Goal: Task Accomplishment & Management: Manage account settings

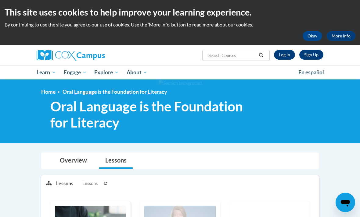
click at [288, 55] on link "Log In" at bounding box center [284, 55] width 21 height 10
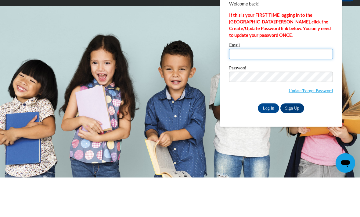
type input "aleste13@wildcat.fvsu.edu"
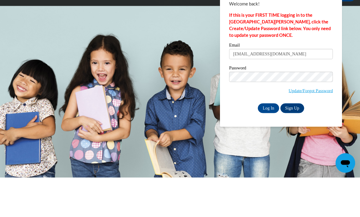
click at [268, 143] on input "Log In" at bounding box center [268, 148] width 21 height 10
click at [271, 148] on input "Log In" at bounding box center [268, 148] width 21 height 10
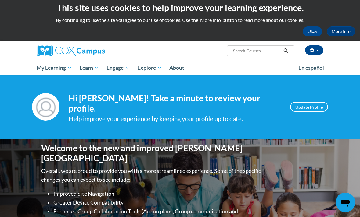
scroll to position [12, 0]
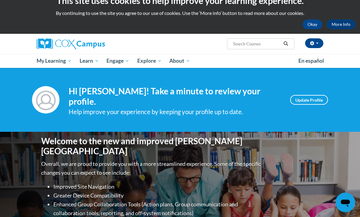
click at [0, 0] on span "PK-5 Structured Literacy Program" at bounding box center [0, 0] width 0 height 0
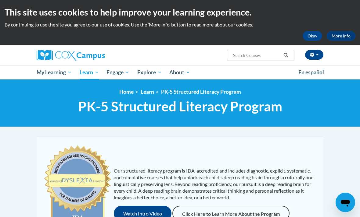
click at [259, 86] on div "<en>My Learning</en><fr>New fr_My Learning</fr><it>New it_My Learning</it><de>N…" at bounding box center [180, 104] width 360 height 48
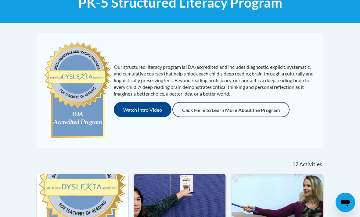
scroll to position [82, 0]
